Goal: Go to known website: Go to known website

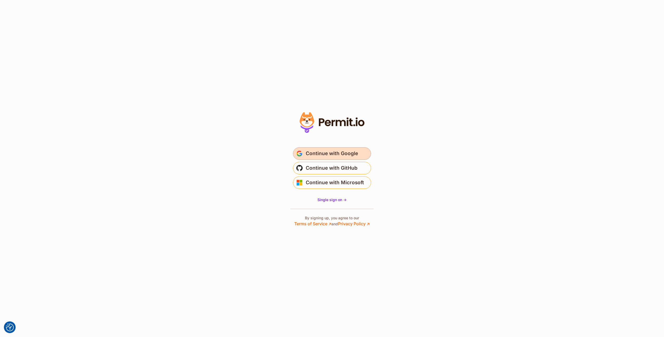
click at [317, 153] on span "Continue with Google" at bounding box center [332, 154] width 52 height 8
